Goal: Task Accomplishment & Management: Manage account settings

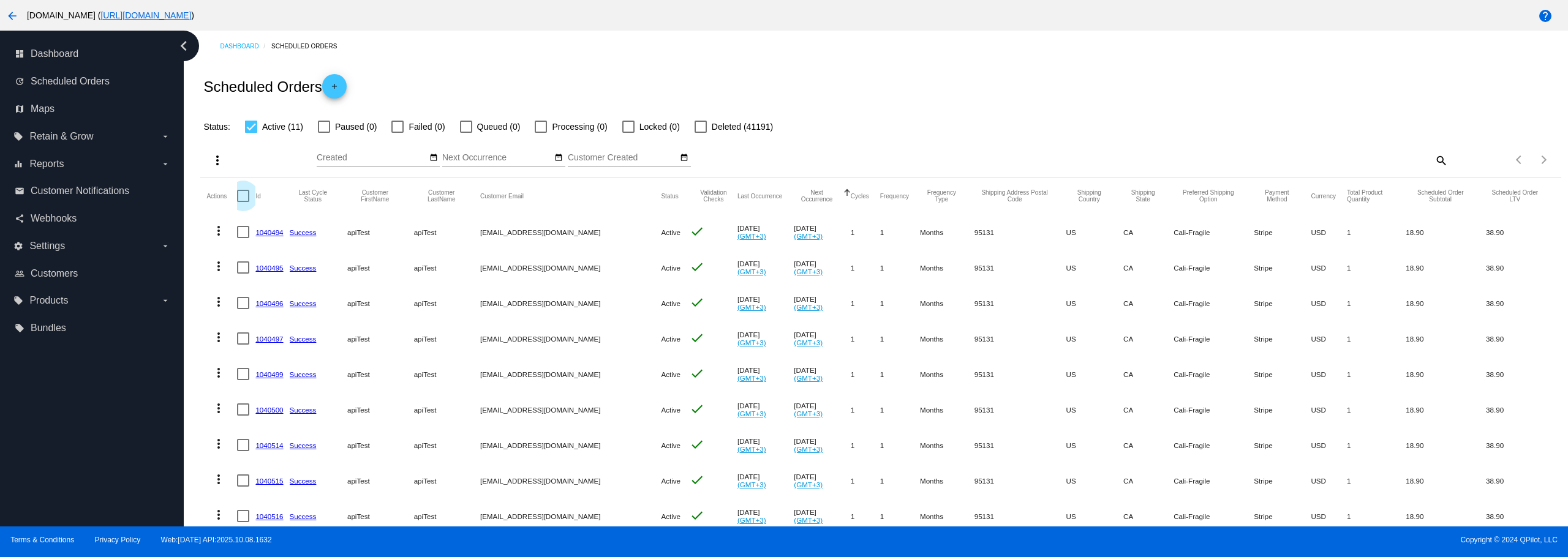
click at [245, 194] on div at bounding box center [243, 196] width 12 height 12
click at [243, 202] on input "checkbox" at bounding box center [242, 202] width 1 height 1
checkbox input "true"
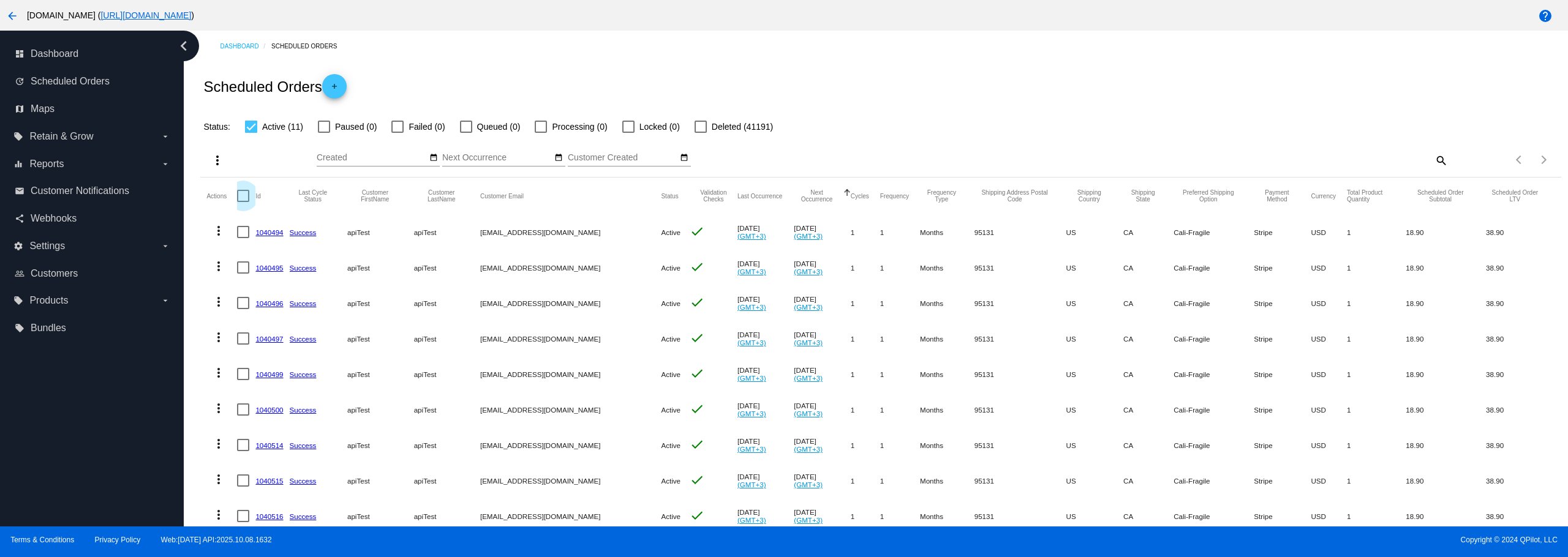
checkbox input "true"
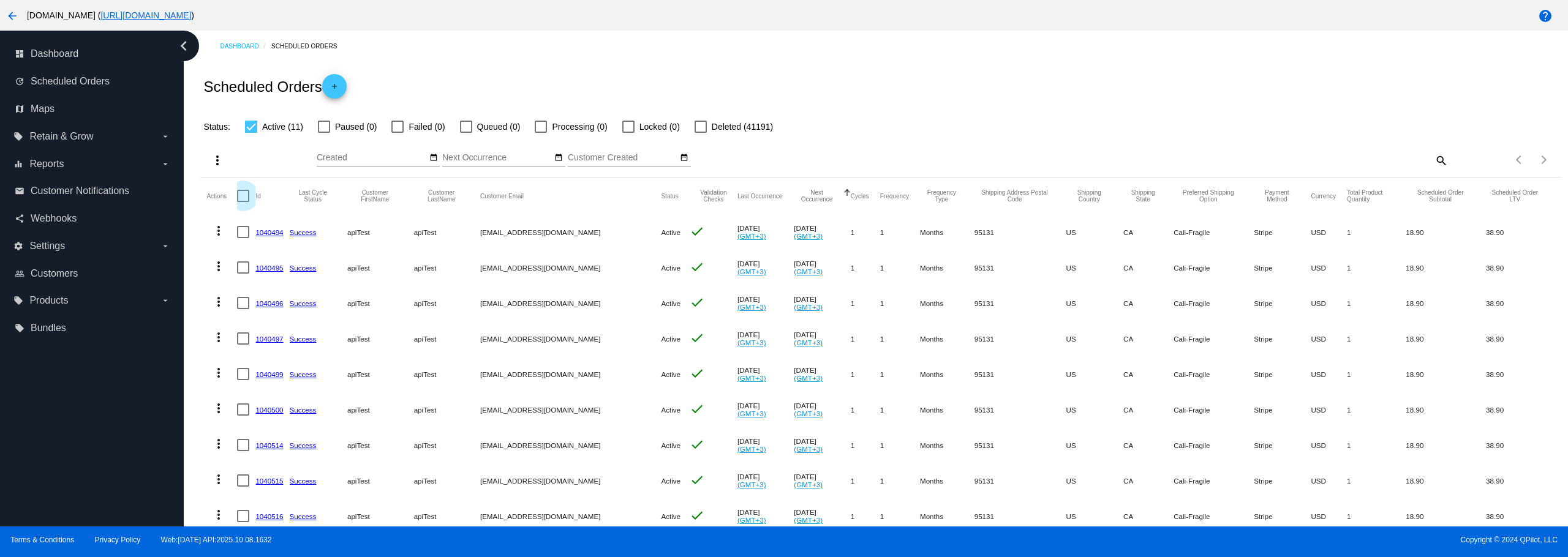
checkbox input "true"
click at [214, 150] on button "more_vert" at bounding box center [215, 159] width 24 height 24
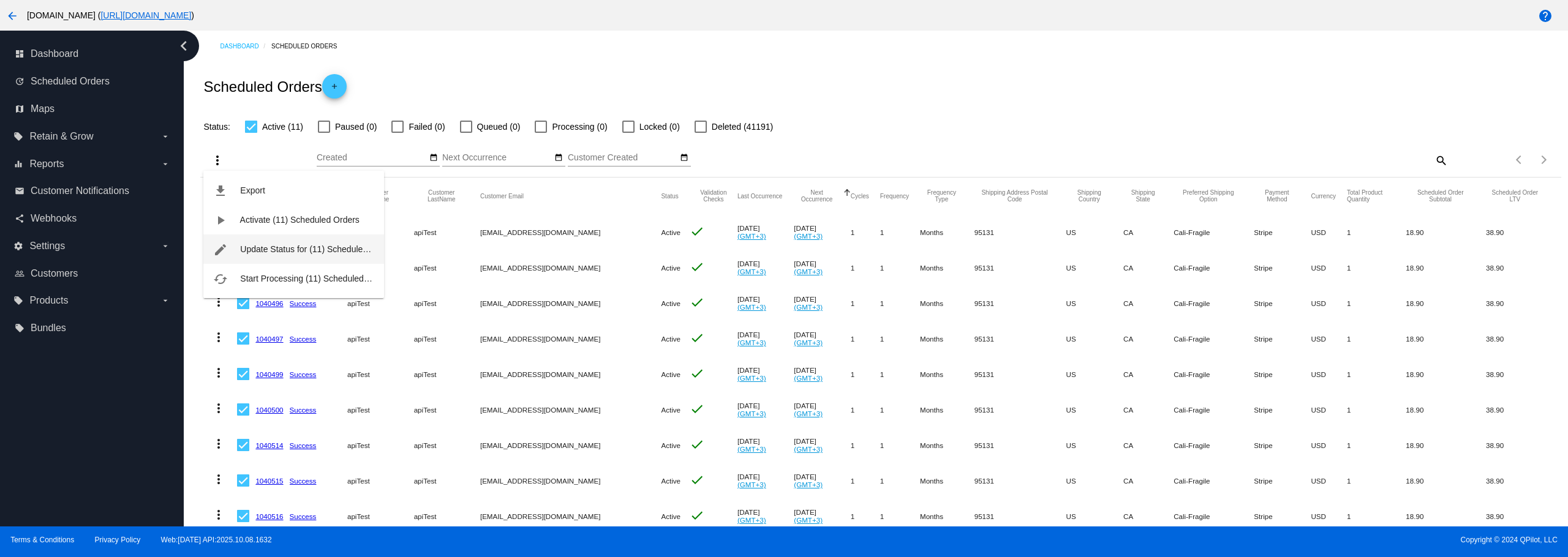
click at [261, 244] on span "Update Status for (11) Scheduled Orders" at bounding box center [318, 249] width 156 height 10
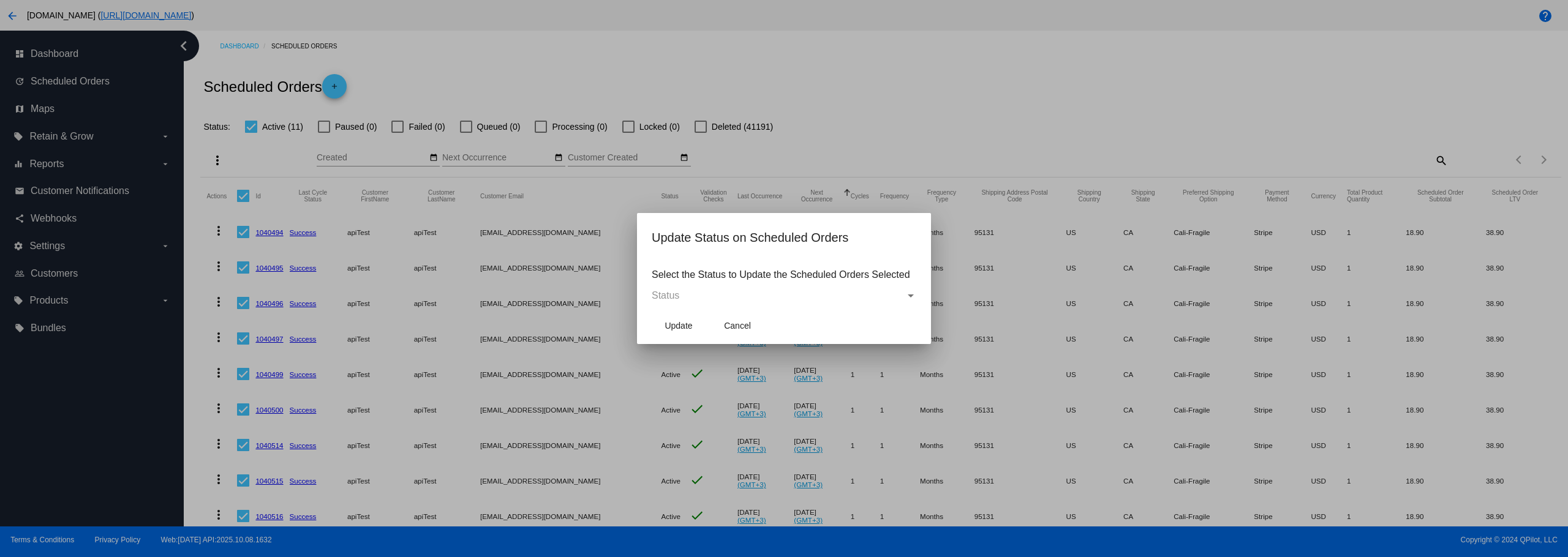
click at [797, 296] on div "Status" at bounding box center [778, 295] width 253 height 11
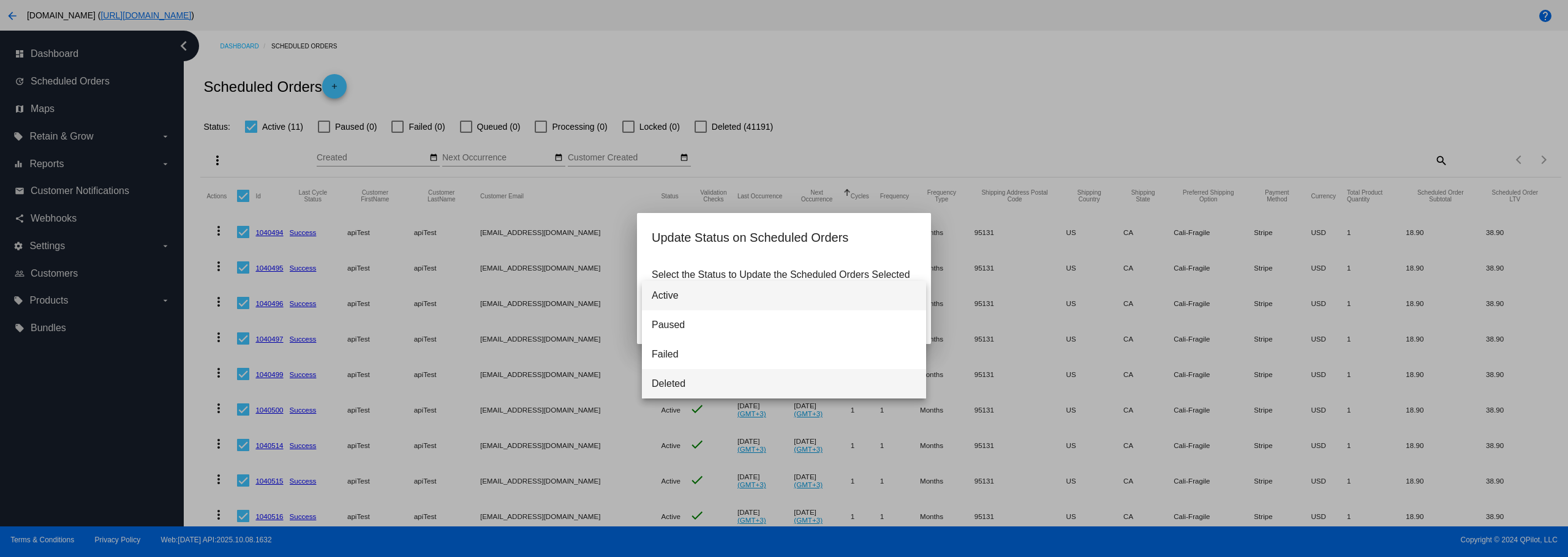
click at [700, 379] on span "Deleted" at bounding box center [784, 384] width 264 height 29
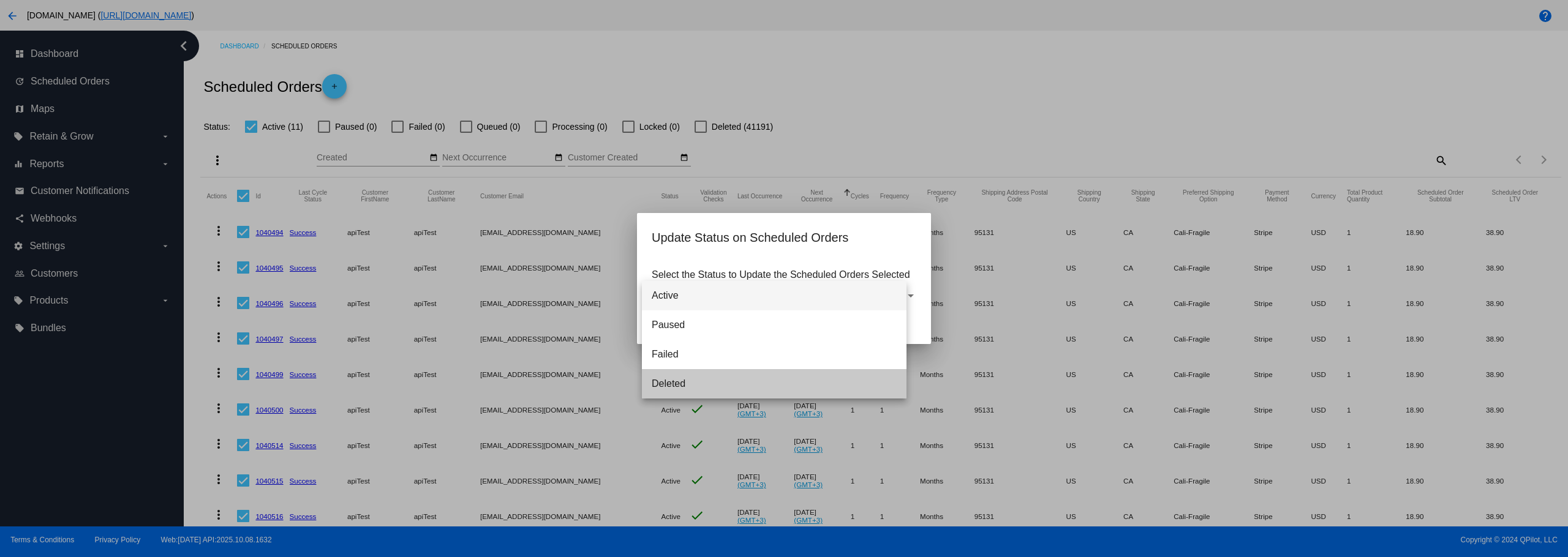
click at [686, 330] on span "Update" at bounding box center [679, 325] width 28 height 10
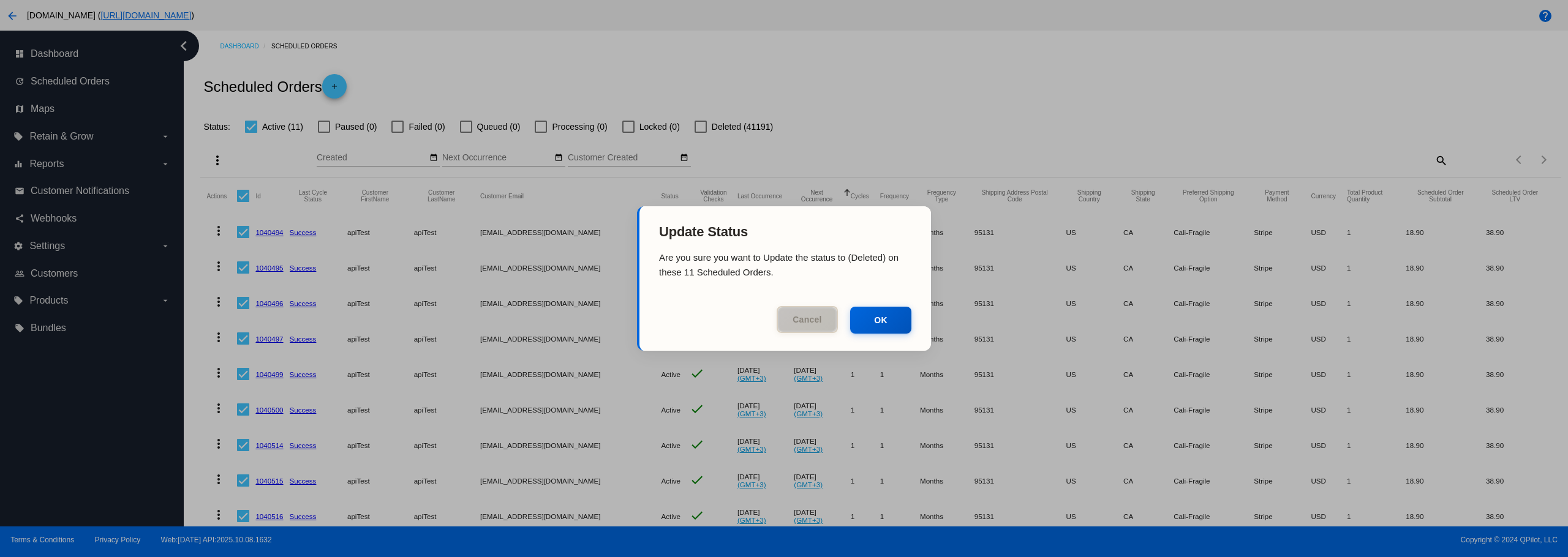
click at [780, 330] on button "Cancel" at bounding box center [806, 319] width 61 height 27
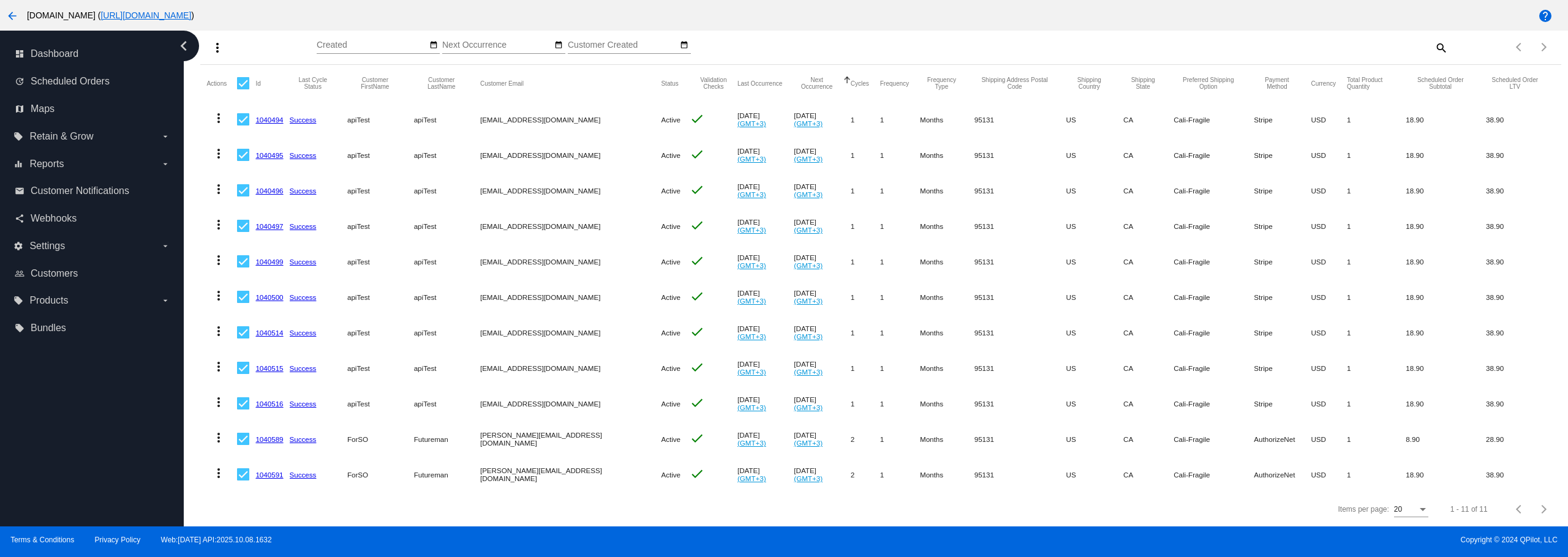
scroll to position [122, 0]
click at [240, 433] on div at bounding box center [243, 439] width 12 height 12
click at [242, 445] on input "checkbox" at bounding box center [242, 445] width 1 height 1
checkbox input "false"
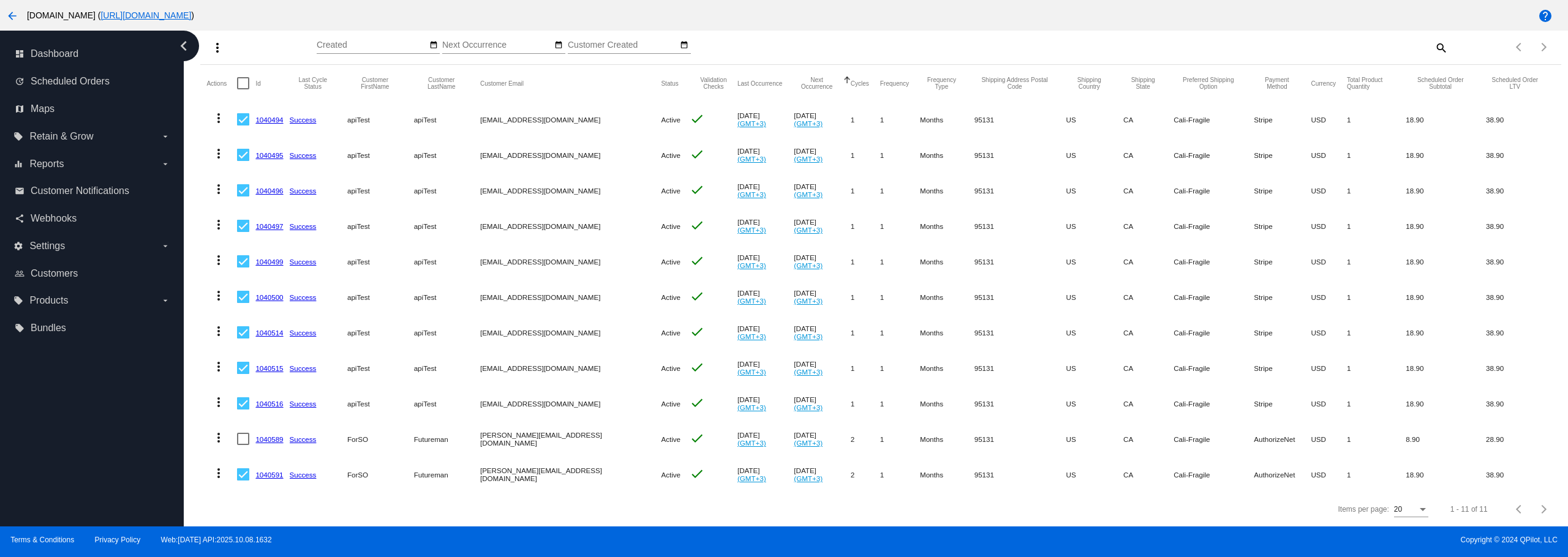
click at [237, 468] on div at bounding box center [243, 474] width 12 height 12
click at [242, 481] on input "checkbox" at bounding box center [242, 481] width 1 height 1
checkbox input "false"
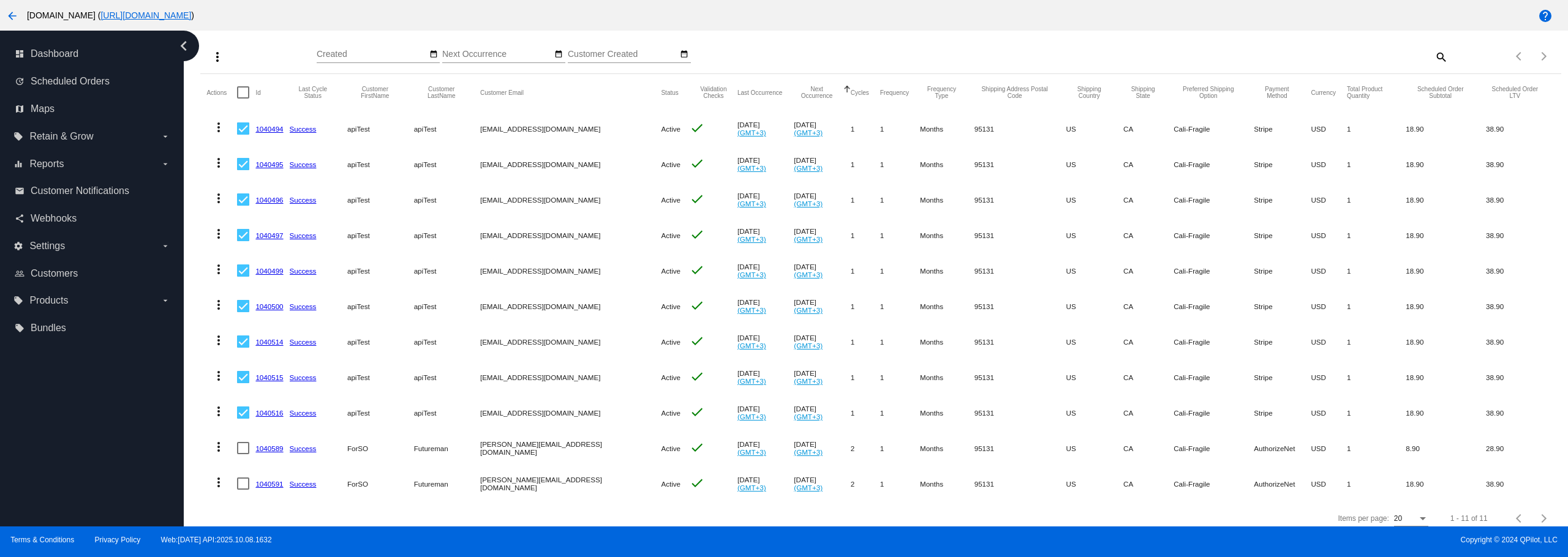
scroll to position [61, 0]
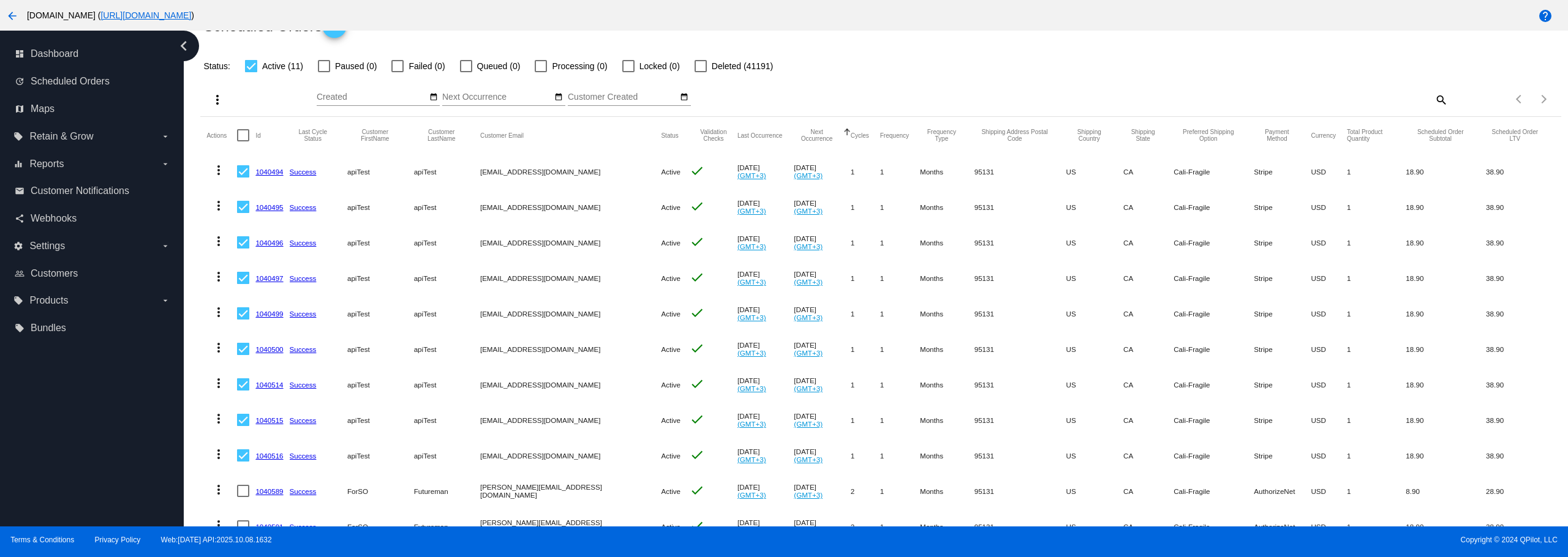
click at [210, 101] on mat-icon "more_vert" at bounding box center [217, 100] width 15 height 15
click at [280, 189] on span "Update Status for (9) Scheduled Orders" at bounding box center [316, 188] width 151 height 10
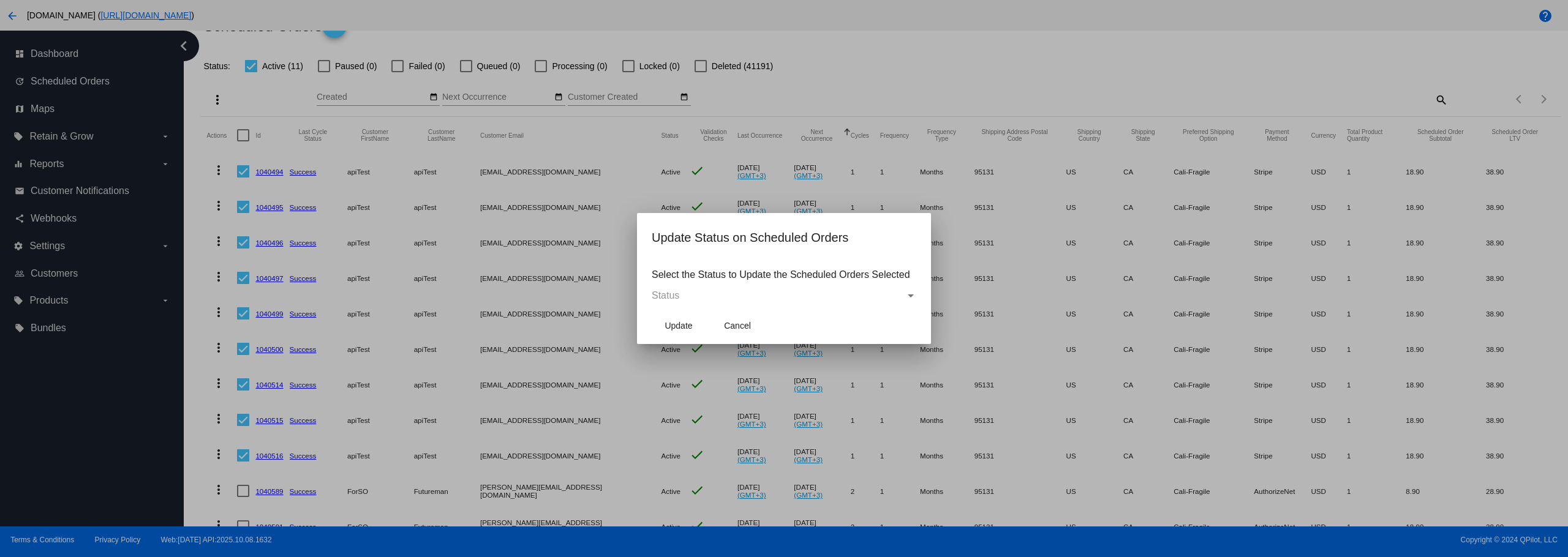
click at [817, 293] on div "Status" at bounding box center [778, 295] width 253 height 11
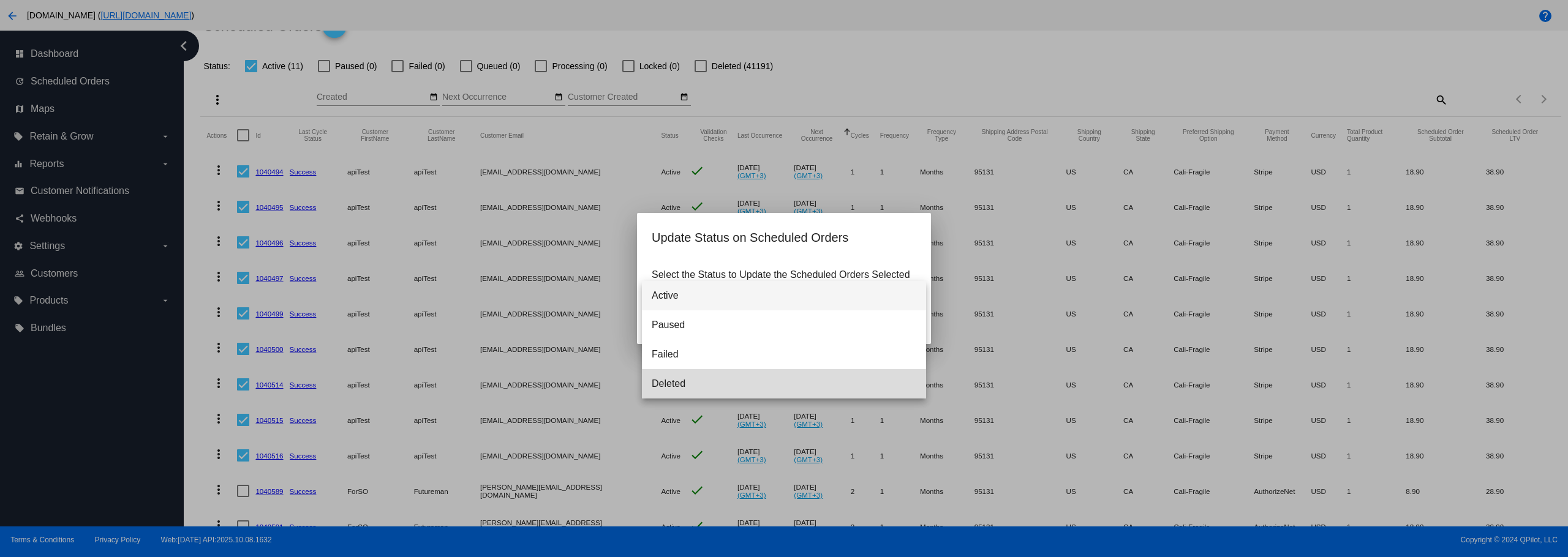
click at [730, 379] on span "Deleted" at bounding box center [784, 384] width 264 height 29
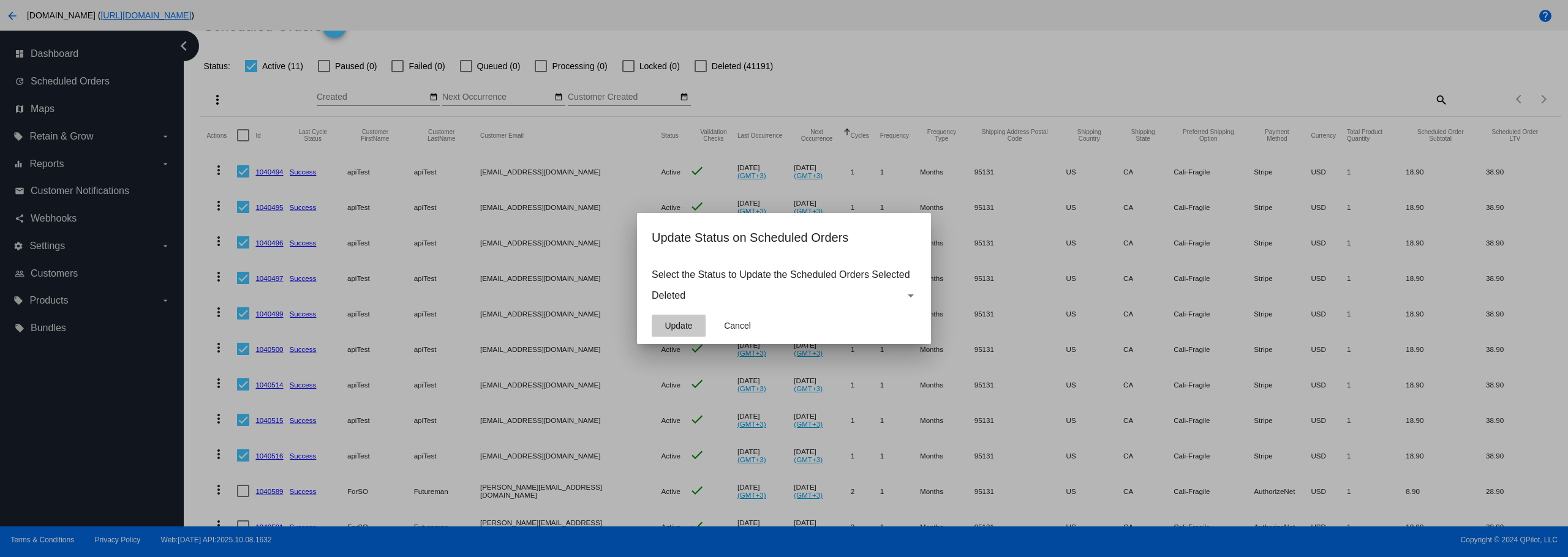
click at [694, 322] on button "Update" at bounding box center [678, 326] width 54 height 22
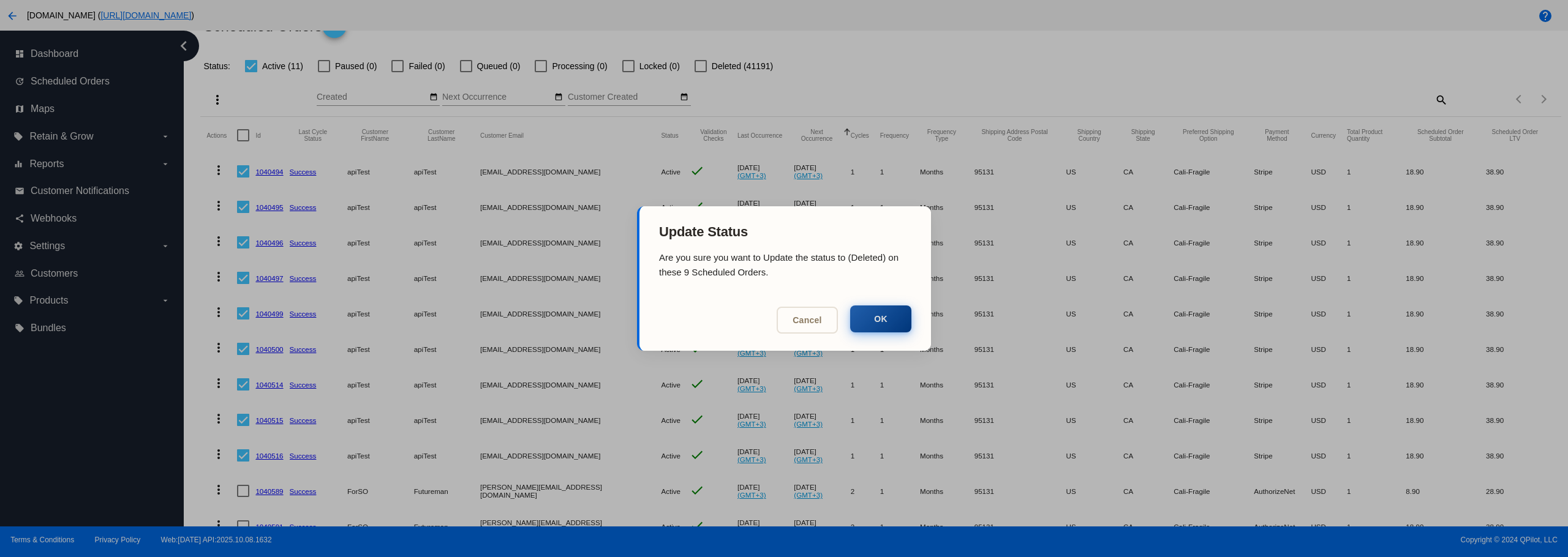
click at [860, 318] on button "OK" at bounding box center [880, 318] width 61 height 27
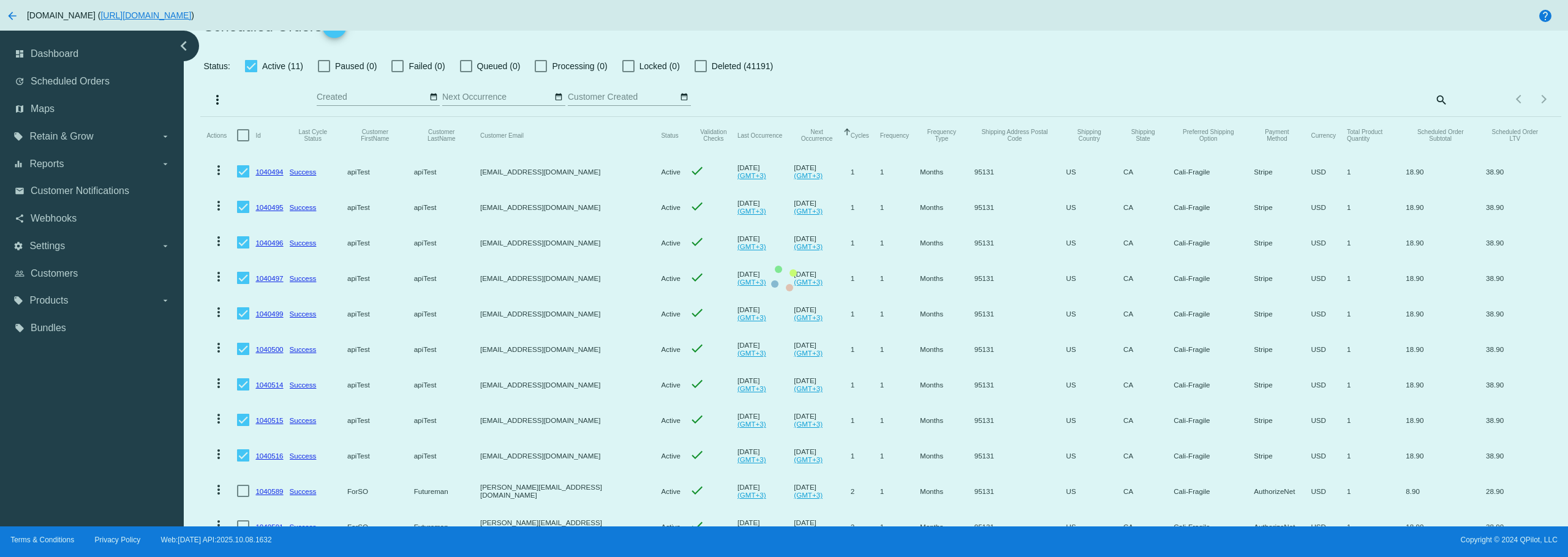
scroll to position [0, 0]
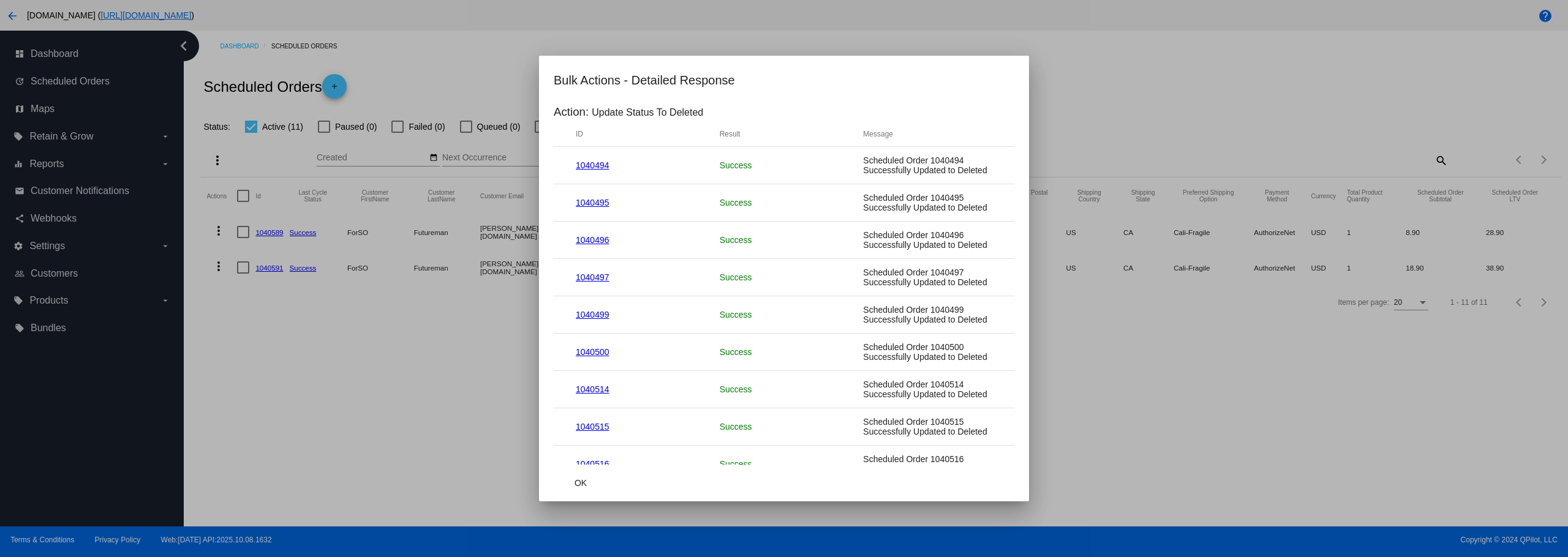
click at [558, 500] on mat-dialog-actions "OK" at bounding box center [784, 483] width 460 height 37
click at [566, 487] on button "OK" at bounding box center [580, 483] width 54 height 22
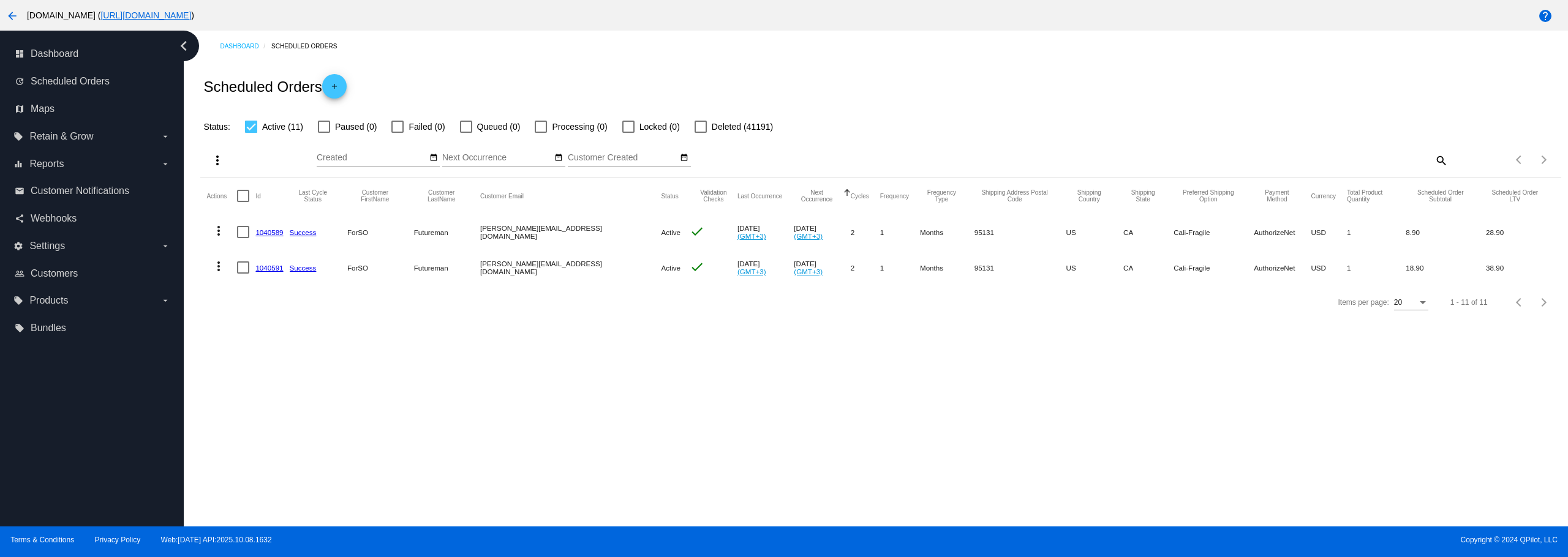
click at [251, 116] on div "Status: Active (11) Paused (0) Failed (0) Queued (0) Processing (0) Locked (0) …" at bounding box center [881, 123] width 1360 height 23
click at [253, 127] on div at bounding box center [251, 126] width 12 height 12
click at [251, 133] on input "Active (11)" at bounding box center [250, 133] width 1 height 1
click at [253, 127] on div at bounding box center [251, 126] width 12 height 12
click at [251, 133] on input "Active (11)" at bounding box center [250, 133] width 1 height 1
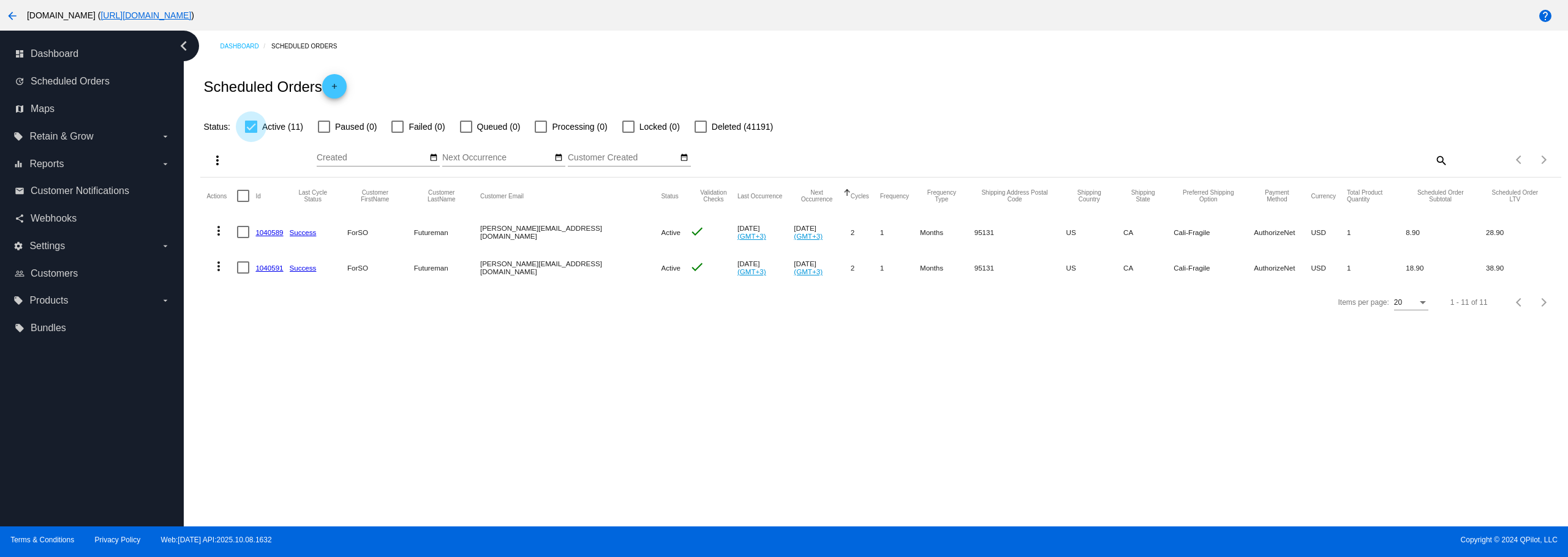
checkbox input "true"
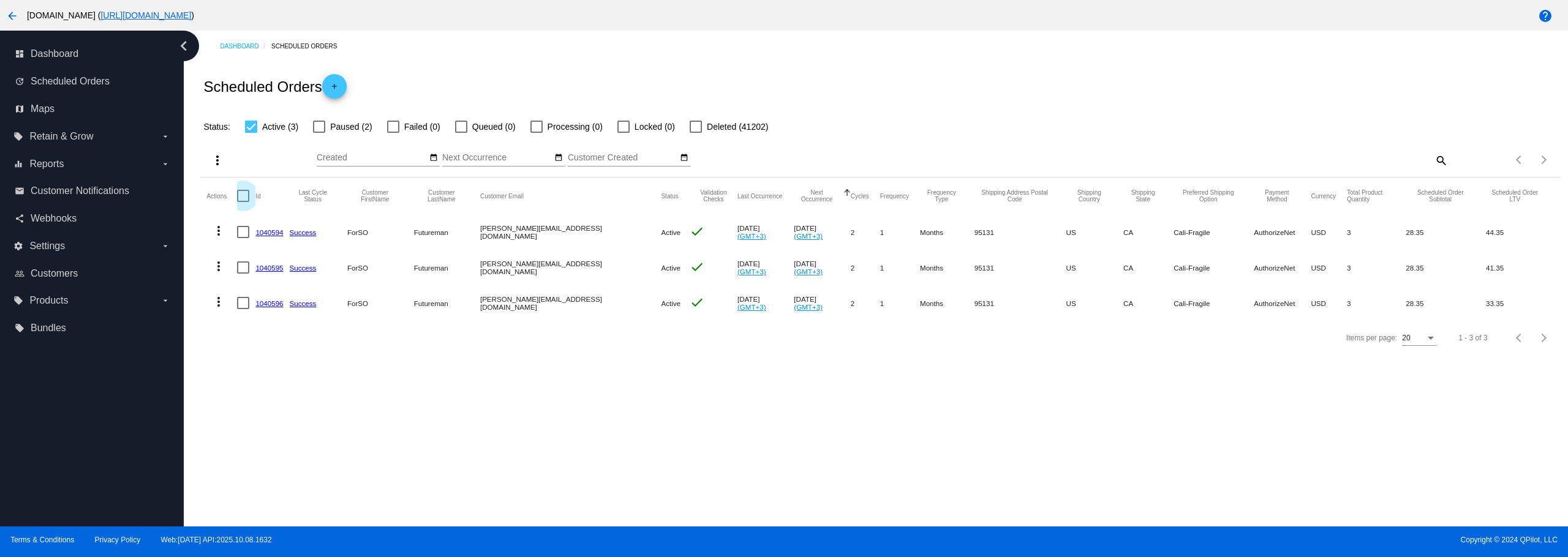
click at [248, 197] on div at bounding box center [243, 196] width 12 height 12
click at [243, 202] on input "checkbox" at bounding box center [242, 202] width 1 height 1
checkbox input "true"
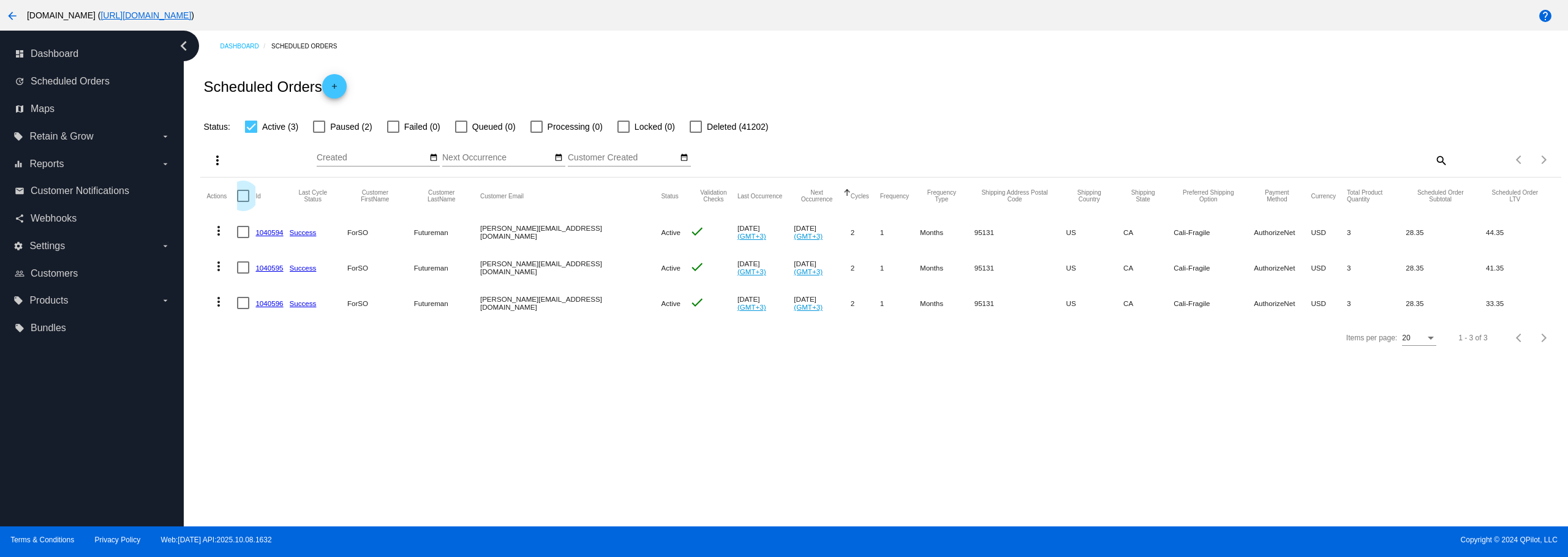
checkbox input "true"
click at [248, 192] on div at bounding box center [243, 196] width 12 height 12
click at [243, 202] on input "checkbox" at bounding box center [242, 202] width 1 height 1
checkbox input "false"
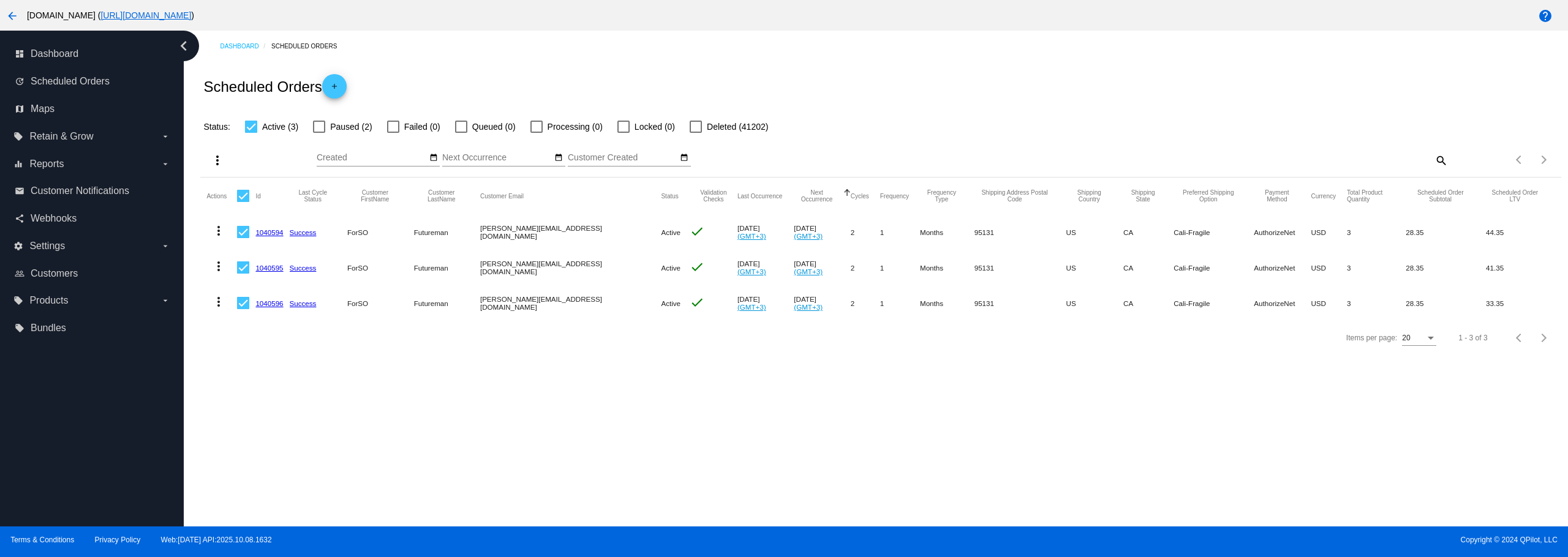
checkbox input "false"
